Goal: Navigation & Orientation: Go to known website

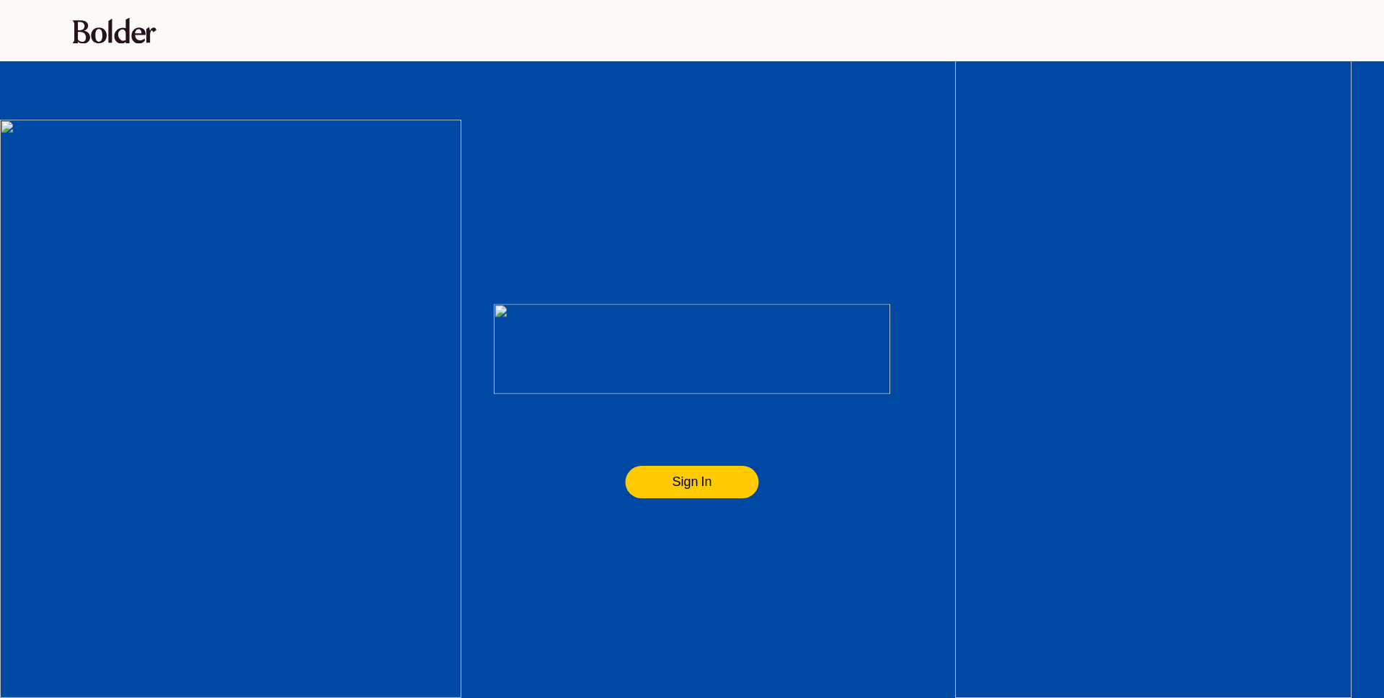
click at [699, 486] on flt-glass-pane at bounding box center [692, 349] width 1384 height 698
click at [853, 467] on flt-glass-pane at bounding box center [692, 349] width 1384 height 698
click at [128, 20] on flt-glass-pane at bounding box center [692, 349] width 1384 height 698
click at [132, 30] on flt-glass-pane at bounding box center [692, 349] width 1384 height 698
